Goal: Information Seeking & Learning: Learn about a topic

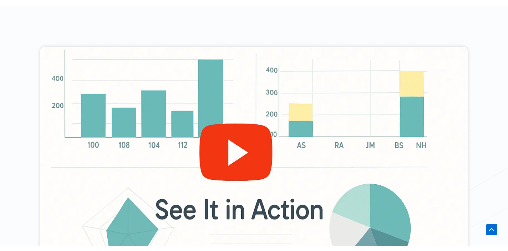
scroll to position [347, 0]
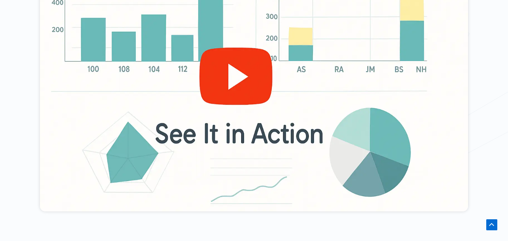
click at [216, 86] on div at bounding box center [254, 91] width 428 height 241
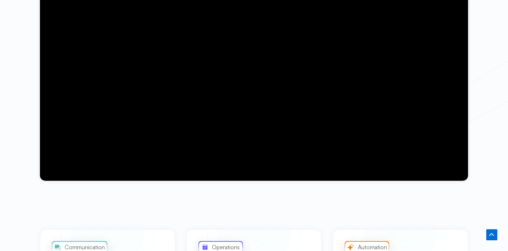
scroll to position [511, 0]
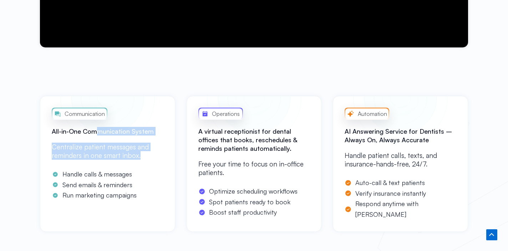
drag, startPoint x: 98, startPoint y: 133, endPoint x: 147, endPoint y: 167, distance: 60.3
click at [147, 167] on div "Communication All-in-One Communication System Centralize patient messages and r…" at bounding box center [107, 164] width 135 height 136
click at [147, 167] on div "Centralize patient messages and reminders in one smart inbox." at bounding box center [108, 157] width 112 height 28
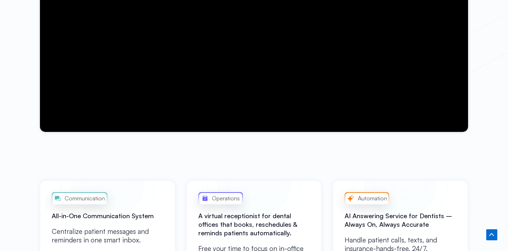
scroll to position [508, 0]
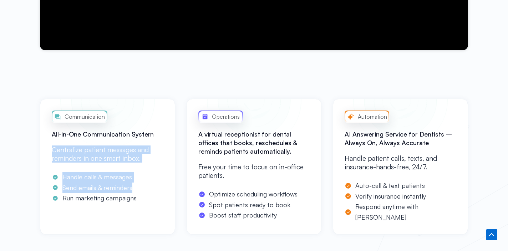
drag, startPoint x: 134, startPoint y: 145, endPoint x: 166, endPoint y: 189, distance: 54.5
click at [166, 189] on div "Communication All-in-One Communication System Centralize patient messages and r…" at bounding box center [107, 167] width 135 height 136
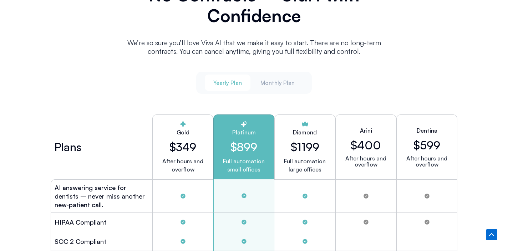
scroll to position [1870, 0]
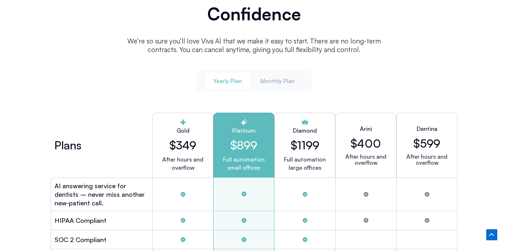
click at [193, 141] on h2 "$349" at bounding box center [182, 145] width 49 height 14
click at [267, 80] on span "Monthly Plan" at bounding box center [278, 81] width 34 height 8
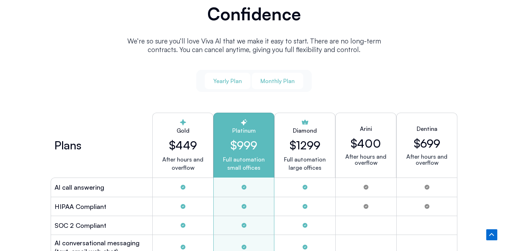
click at [238, 78] on span "Yearly Plan" at bounding box center [227, 81] width 29 height 8
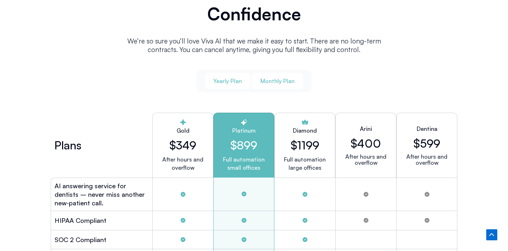
click at [281, 77] on span "Monthly Plan" at bounding box center [278, 81] width 34 height 8
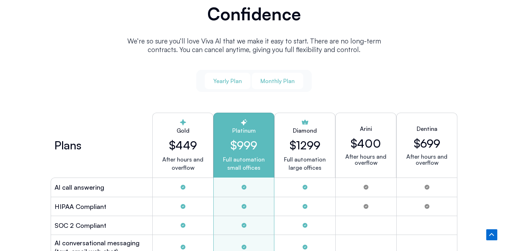
click at [229, 82] on button "Yearly Plan" at bounding box center [228, 81] width 46 height 16
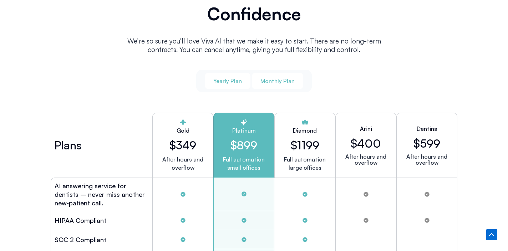
click at [285, 82] on span "Monthly Plan" at bounding box center [278, 81] width 34 height 8
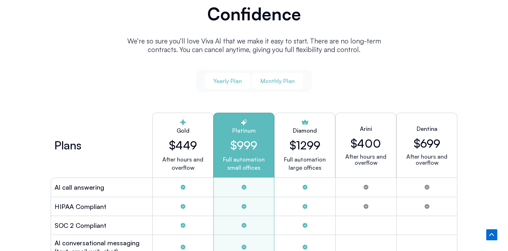
click at [239, 79] on span "Yearly Plan" at bounding box center [227, 81] width 29 height 8
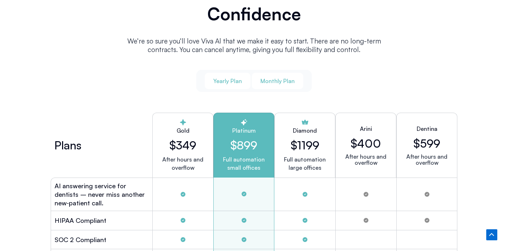
click at [274, 78] on span "Monthly Plan" at bounding box center [278, 81] width 34 height 8
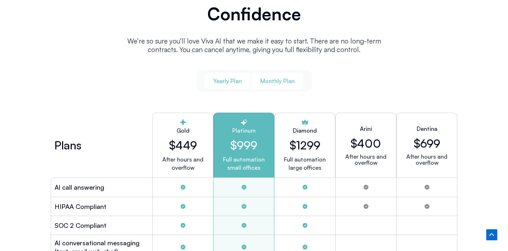
click at [243, 81] on button "Yearly Plan" at bounding box center [228, 81] width 46 height 16
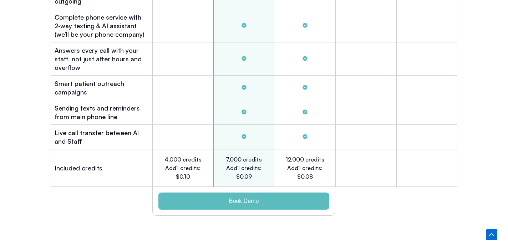
scroll to position [2256, 0]
drag, startPoint x: 229, startPoint y: 148, endPoint x: 269, endPoint y: 170, distance: 45.3
click at [269, 170] on div "7,000 credits Add'l credits: $0.09" at bounding box center [243, 168] width 61 height 37
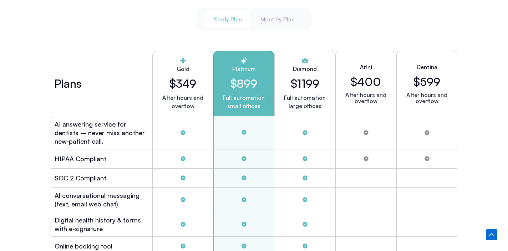
scroll to position [1946, 0]
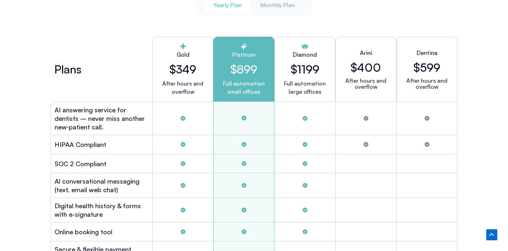
click at [337, 113] on div "Tabs. Open items with Enter or Space, close with Escape and navigate using the …" at bounding box center [365, 119] width 61 height 34
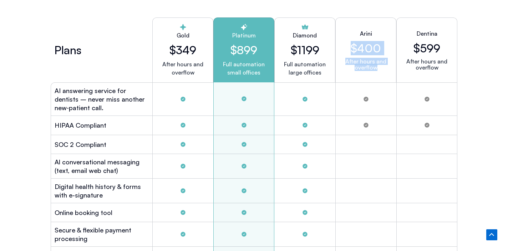
drag, startPoint x: 359, startPoint y: 36, endPoint x: 383, endPoint y: 70, distance: 41.9
click at [384, 70] on div "Arini $400 After hours and overflow" at bounding box center [365, 49] width 61 height 65
click at [383, 70] on div "After hours and overflow" at bounding box center [366, 69] width 49 height 21
click at [340, 53] on div "Arini $400 After hours and overflow" at bounding box center [365, 49] width 61 height 65
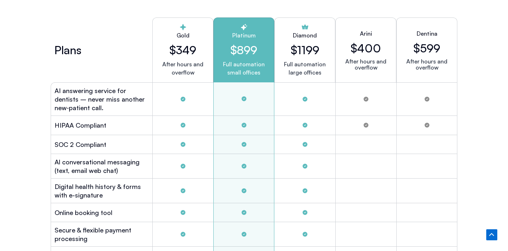
click at [410, 30] on div "Dentina $599 After hours and overflow" at bounding box center [427, 49] width 61 height 65
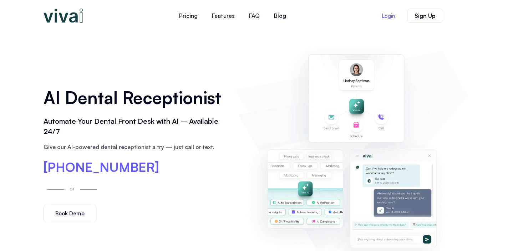
scroll to position [0, 0]
